Goal: Complete application form: Complete application form

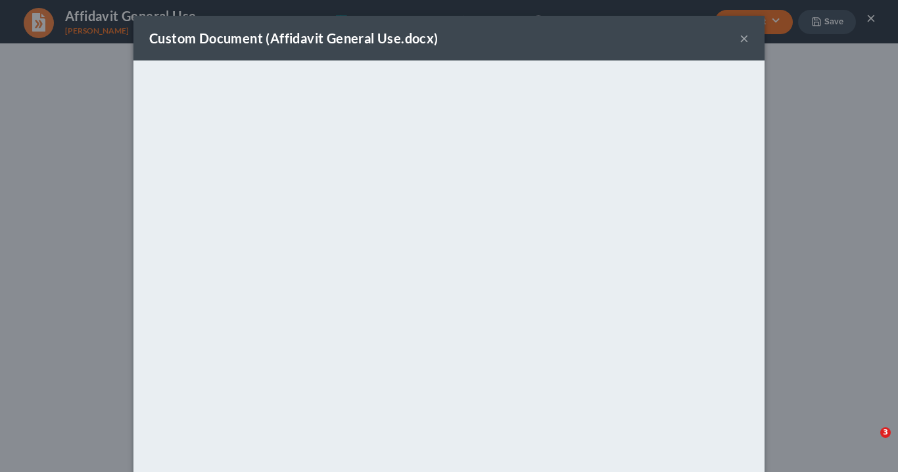
click at [741, 41] on button "×" at bounding box center [743, 38] width 9 height 16
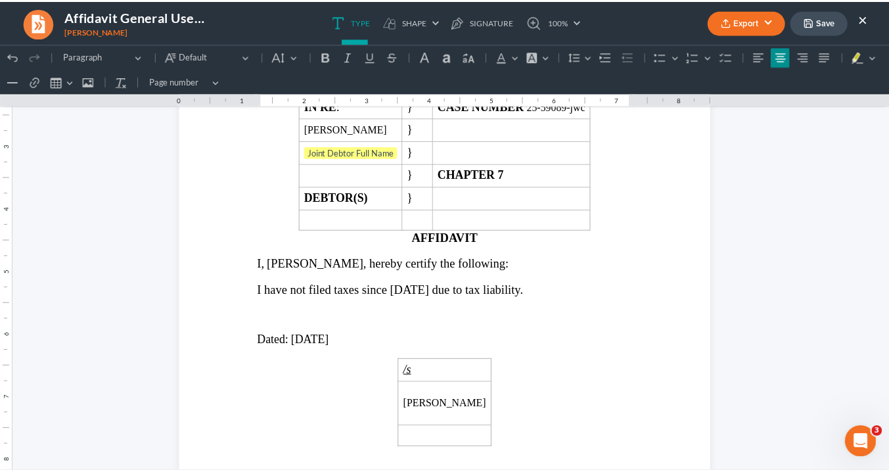
scroll to position [180, 0]
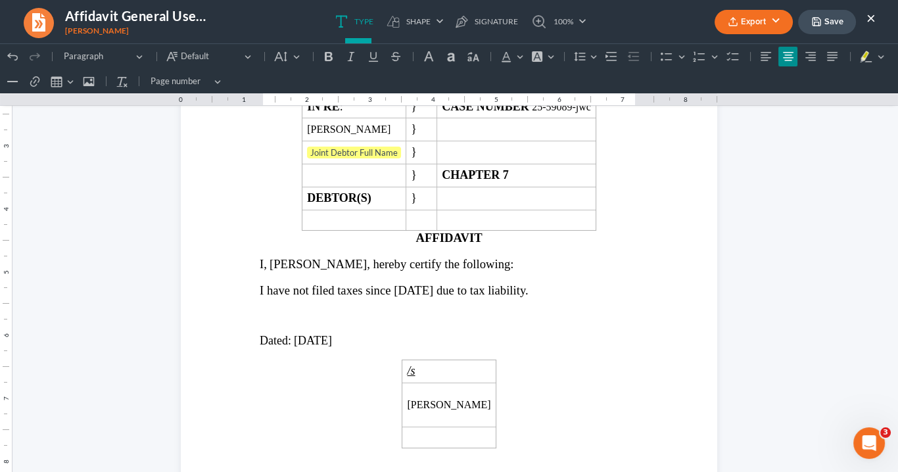
click at [870, 16] on button "×" at bounding box center [870, 18] width 9 height 16
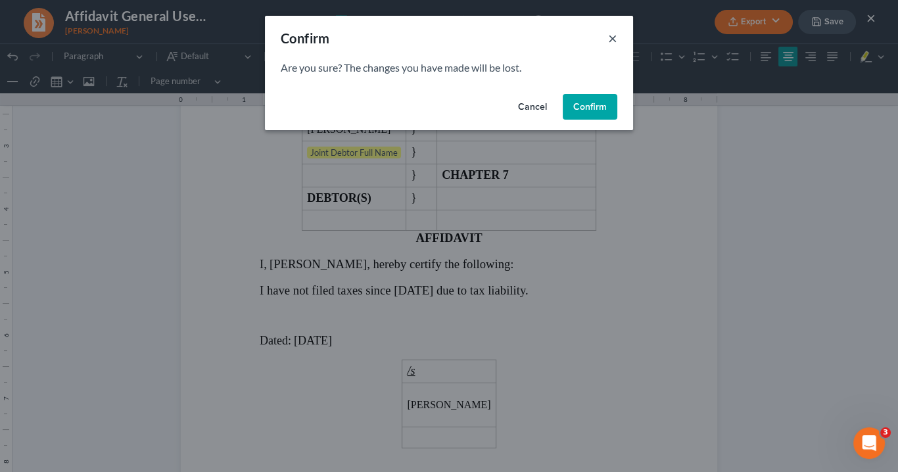
drag, startPoint x: 611, startPoint y: 35, endPoint x: 620, endPoint y: 35, distance: 9.9
click at [611, 36] on button "×" at bounding box center [612, 38] width 9 height 16
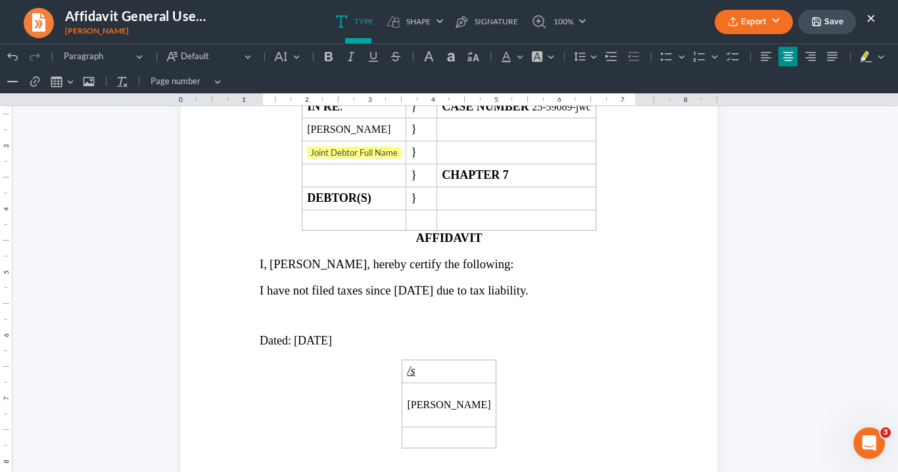
click at [871, 15] on button "×" at bounding box center [870, 18] width 9 height 16
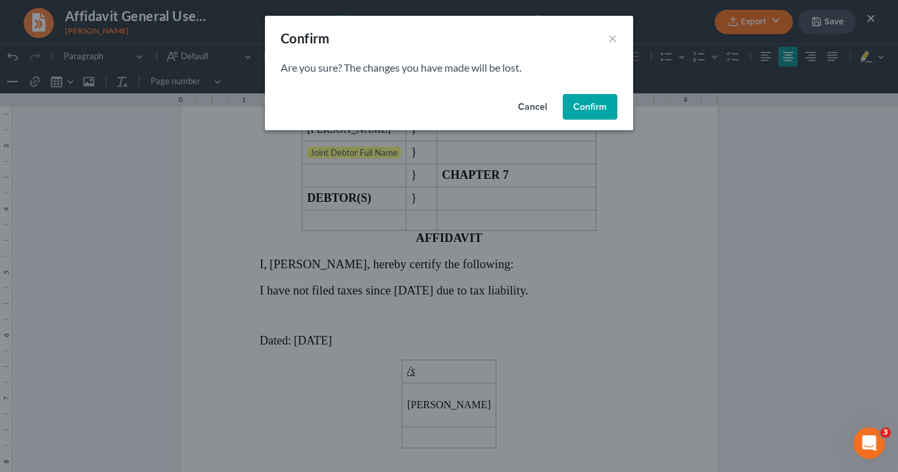
click at [592, 102] on button "Confirm" at bounding box center [590, 107] width 55 height 26
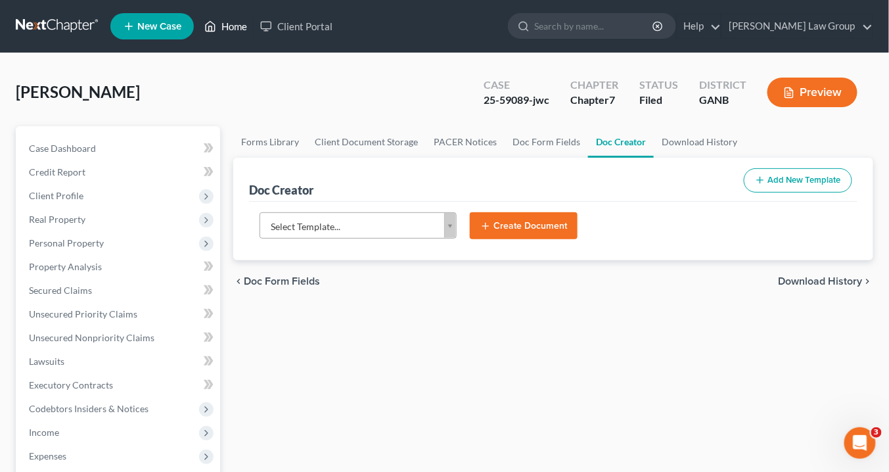
click at [239, 26] on link "Home" at bounding box center [226, 26] width 56 height 24
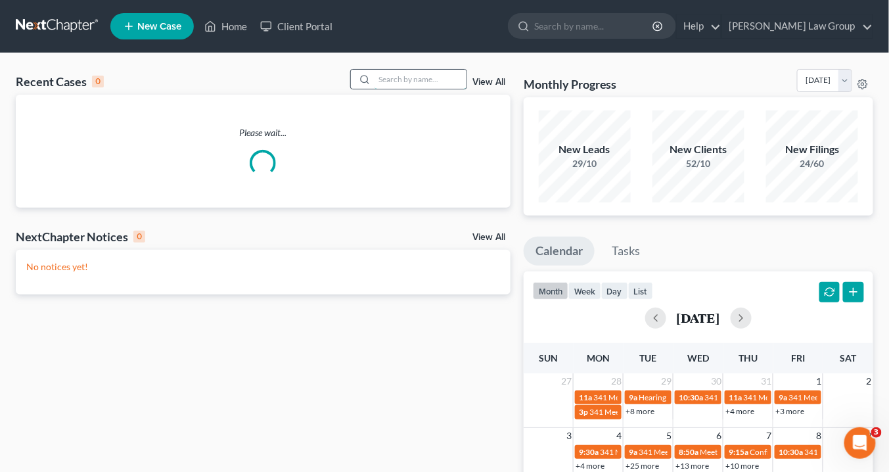
click at [396, 80] on input "search" at bounding box center [421, 79] width 92 height 19
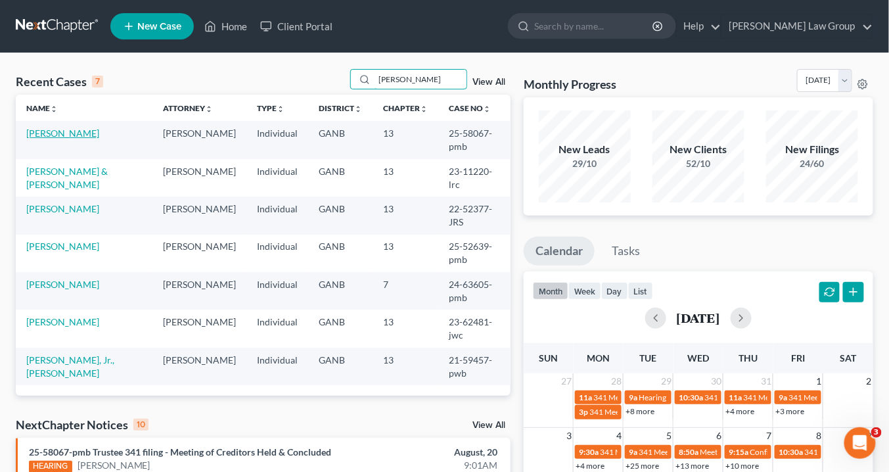
type input "[PERSON_NAME]"
click at [77, 130] on link "[PERSON_NAME]" at bounding box center [62, 133] width 73 height 11
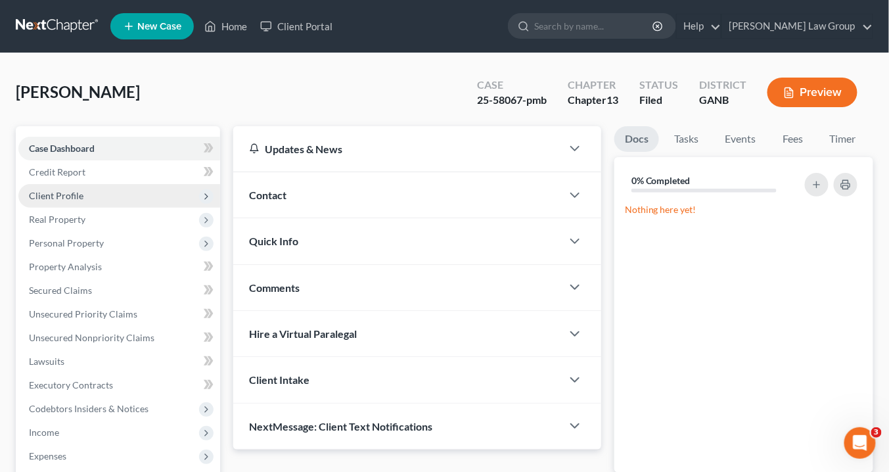
click at [67, 195] on span "Client Profile" at bounding box center [56, 195] width 55 height 11
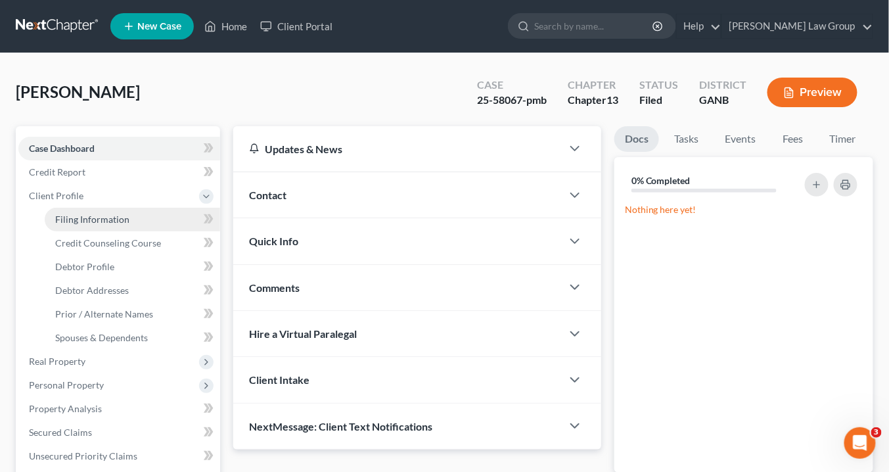
click at [115, 218] on span "Filing Information" at bounding box center [92, 219] width 74 height 11
select select "1"
select select "0"
select select "3"
select select "10"
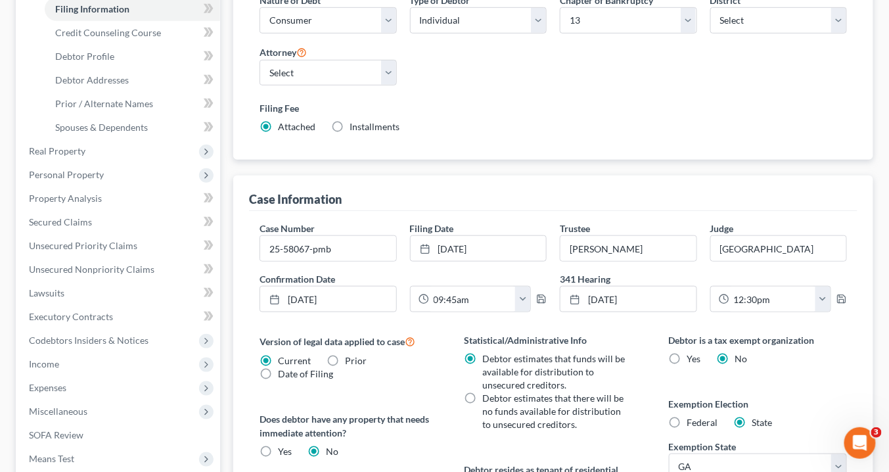
scroll to position [53, 0]
